Goal: Information Seeking & Learning: Learn about a topic

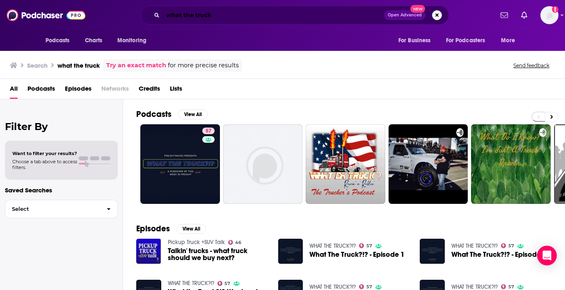
click at [207, 13] on input "what the truck" at bounding box center [273, 15] width 221 height 13
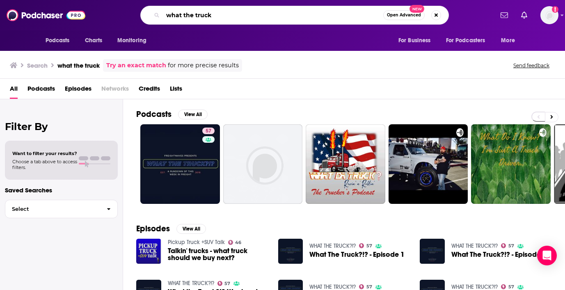
click at [207, 13] on input "what the truck" at bounding box center [273, 15] width 220 height 13
type input "[PERSON_NAME]"
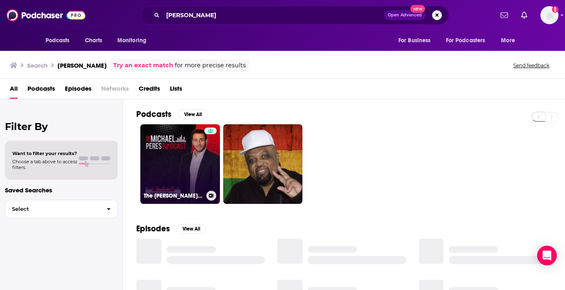
click at [179, 149] on link "The [PERSON_NAME] Podcast" at bounding box center [180, 164] width 80 height 80
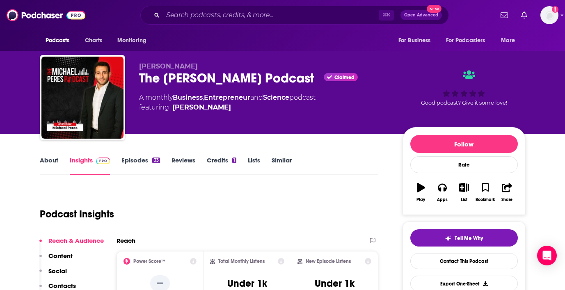
click at [50, 156] on div "About Insights Episodes 33 Reviews Credits 1 Lists Similar" at bounding box center [209, 165] width 339 height 20
click at [51, 165] on link "About" at bounding box center [49, 165] width 18 height 19
